Goal: Task Accomplishment & Management: Manage account settings

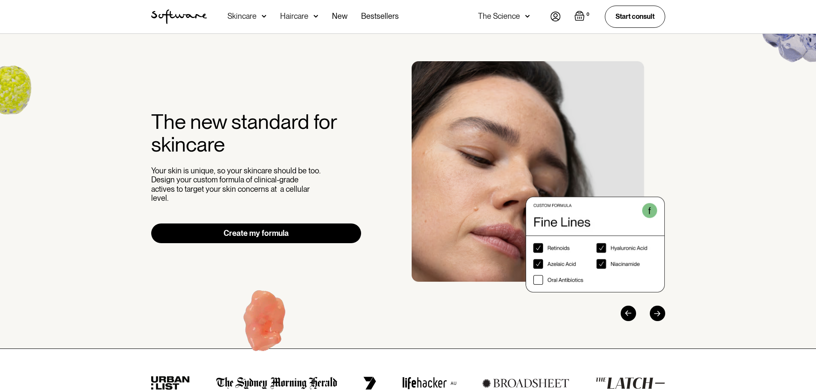
click at [554, 19] on img at bounding box center [556, 17] width 10 height 10
